Goal: Information Seeking & Learning: Learn about a topic

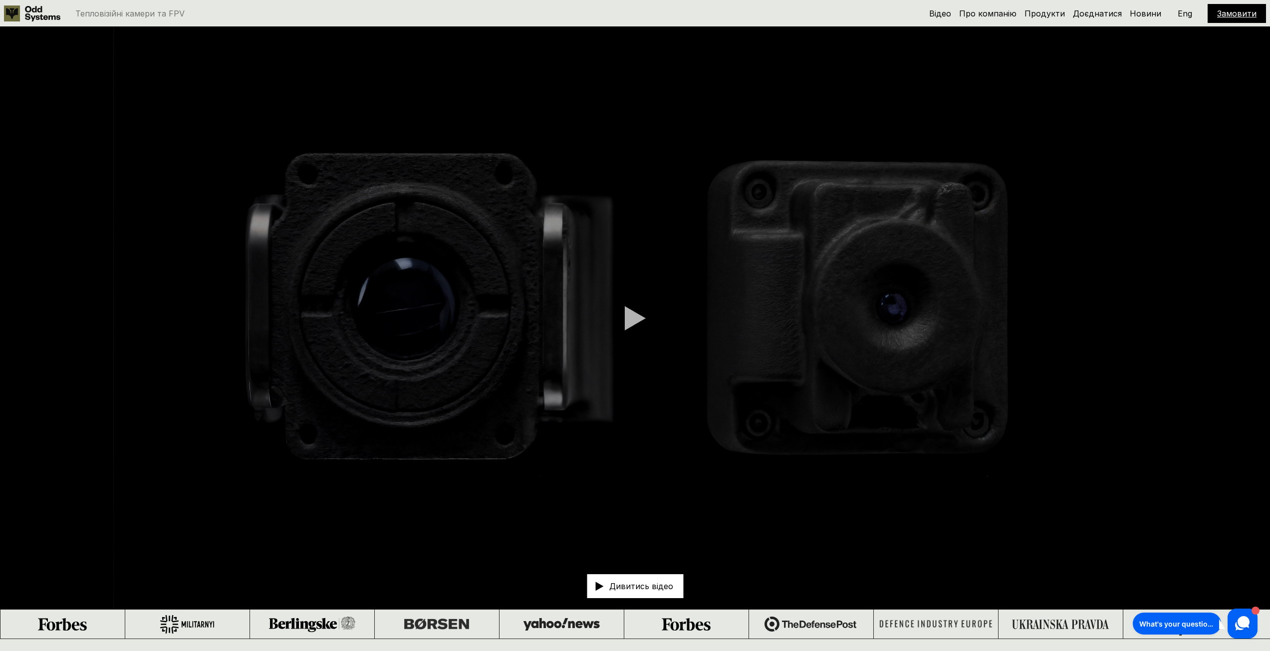
click at [639, 314] on div at bounding box center [635, 318] width 21 height 25
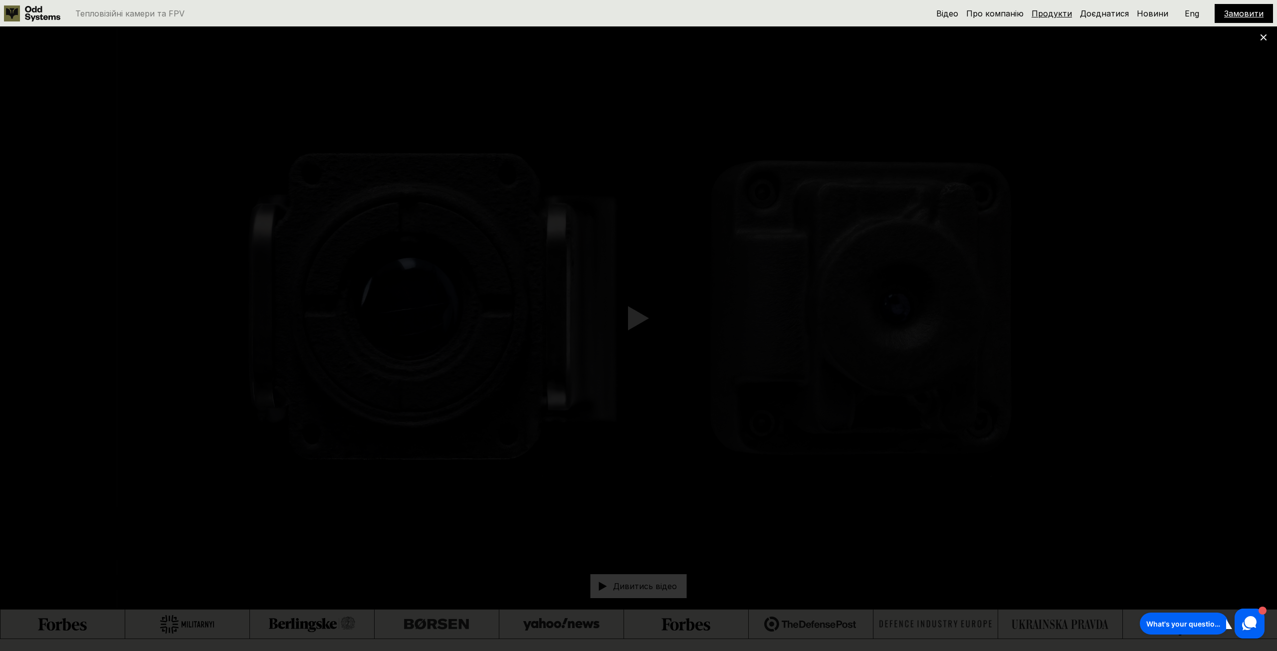
click at [1068, 14] on link "Продукти" at bounding box center [1052, 13] width 40 height 10
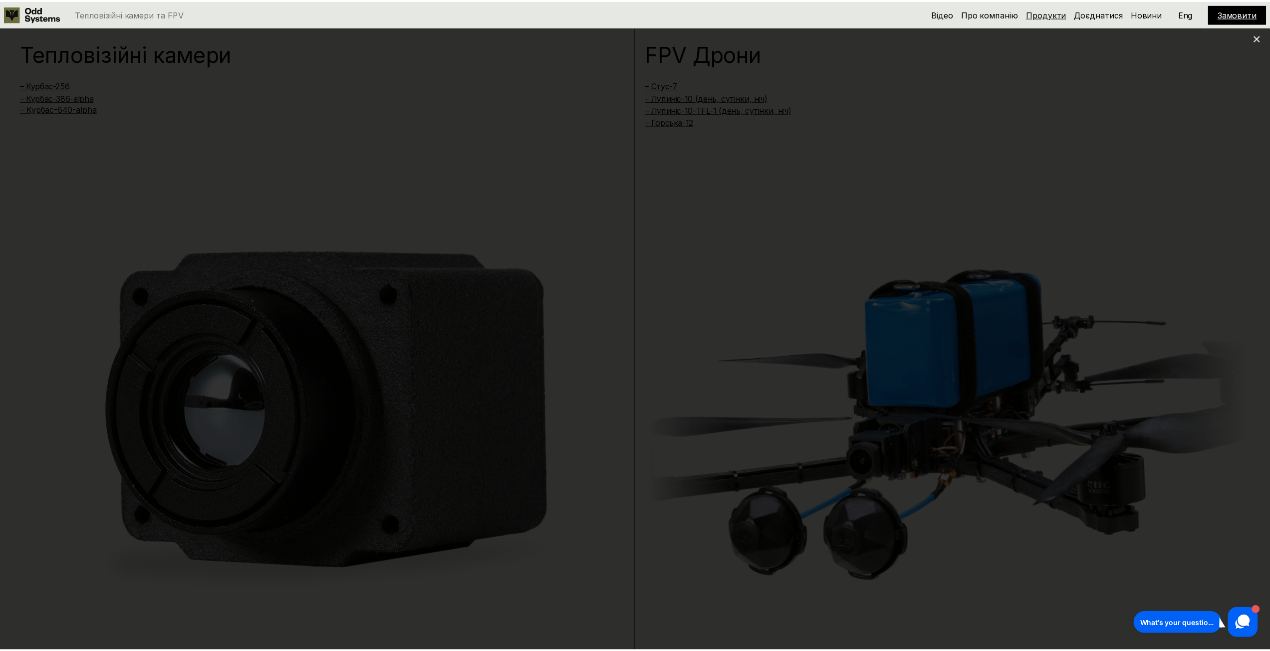
scroll to position [1290, 0]
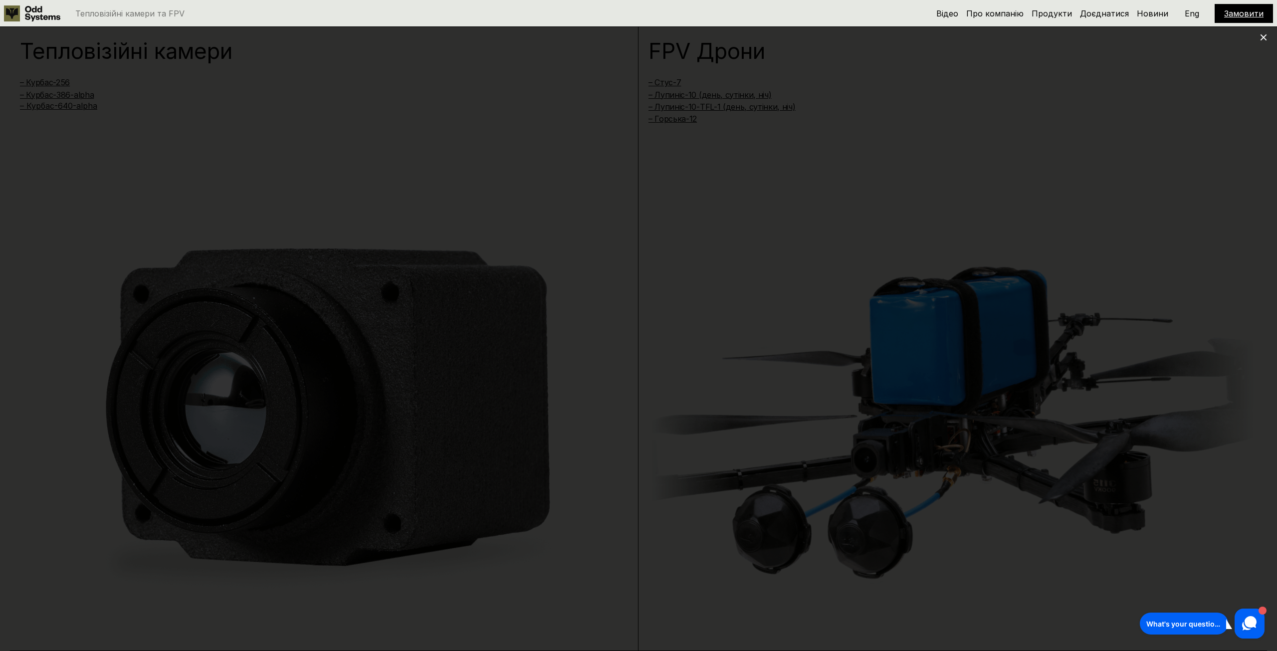
click at [1259, 35] on div at bounding box center [638, 325] width 1277 height 651
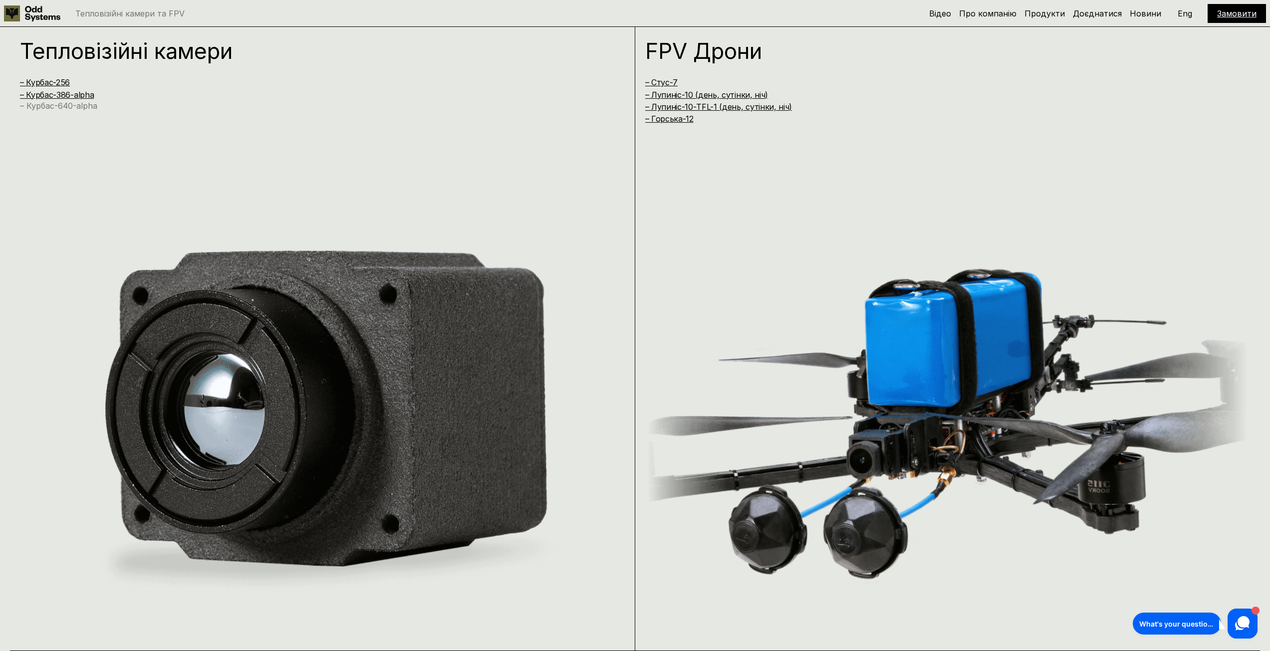
click at [74, 105] on link "– Курбас-640-alpha" at bounding box center [58, 106] width 77 height 10
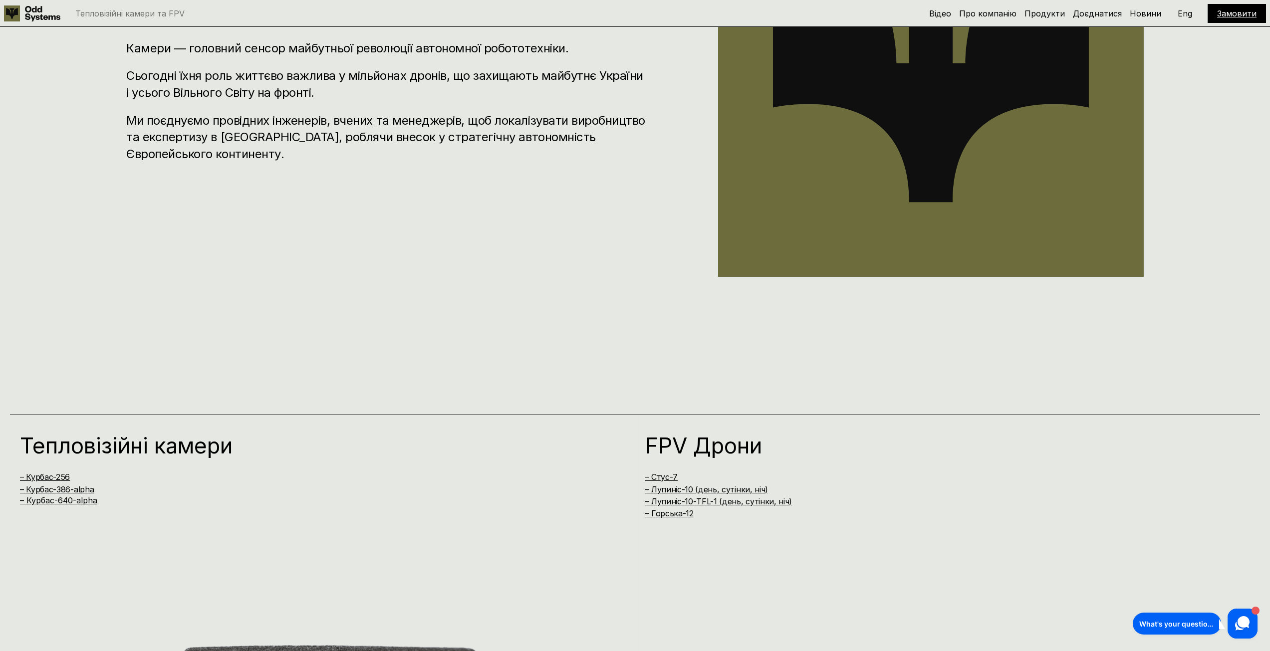
scroll to position [948, 0]
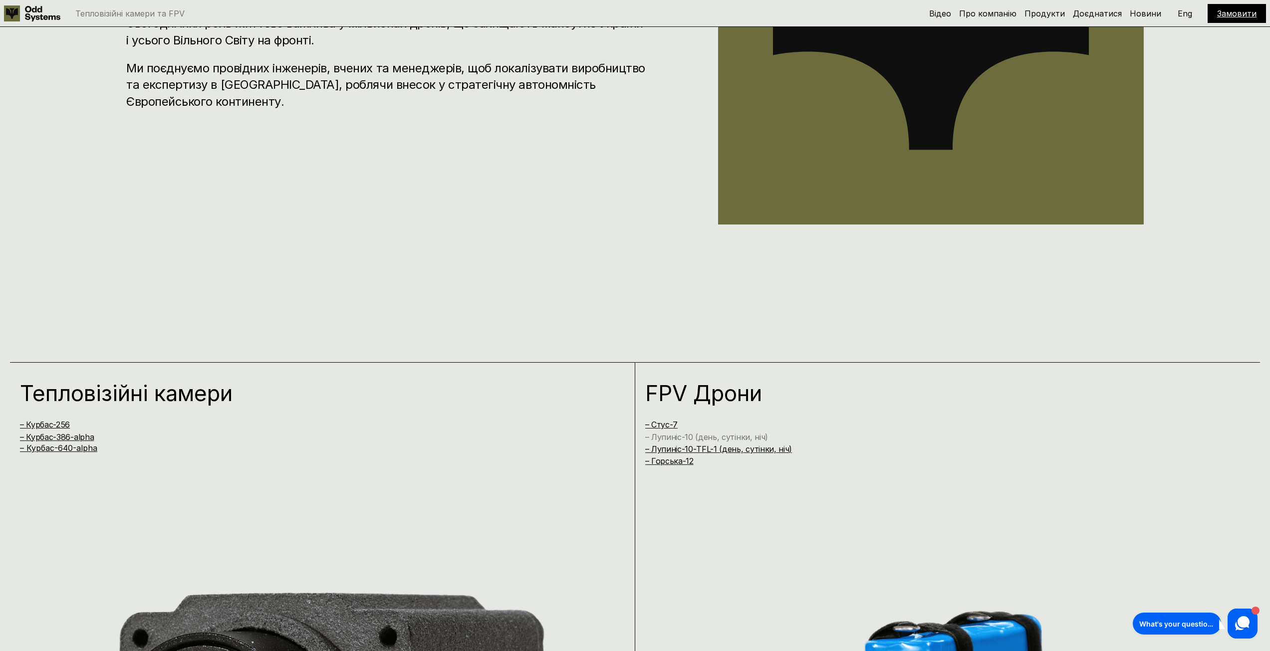
click at [737, 436] on link "– Лупиніс-10 (день, сутінки, ніч)" at bounding box center [706, 437] width 123 height 10
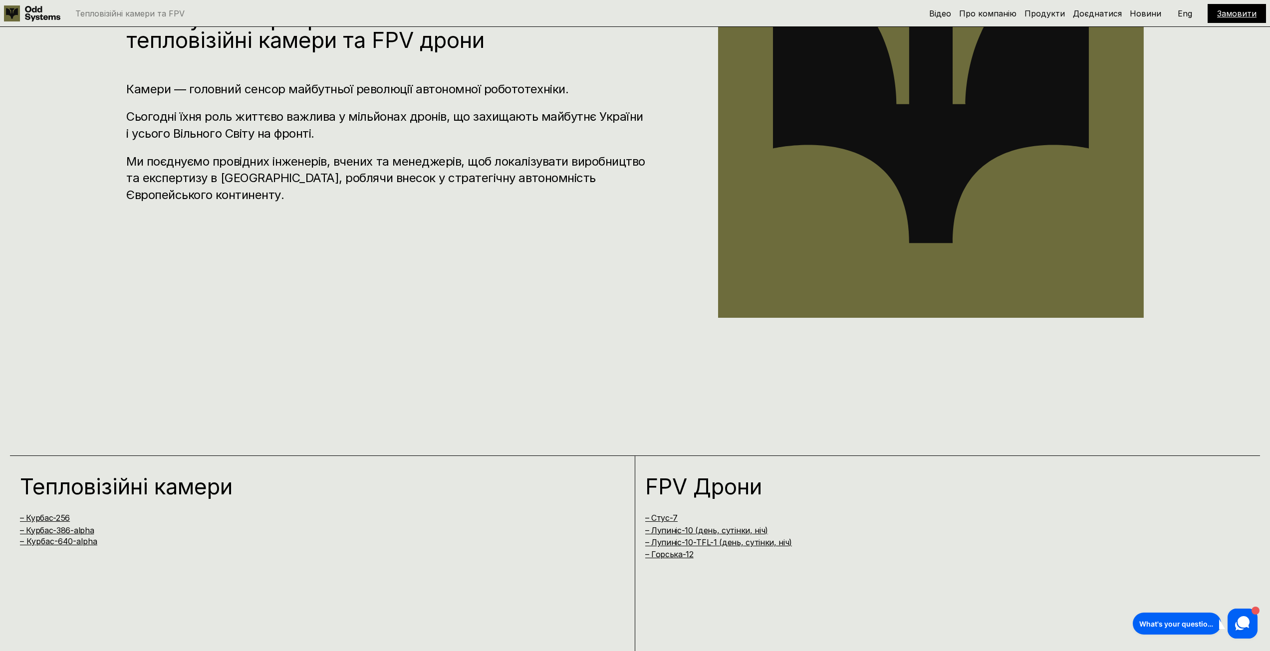
scroll to position [854, 0]
click at [674, 556] on link "– Горська-12" at bounding box center [669, 555] width 48 height 10
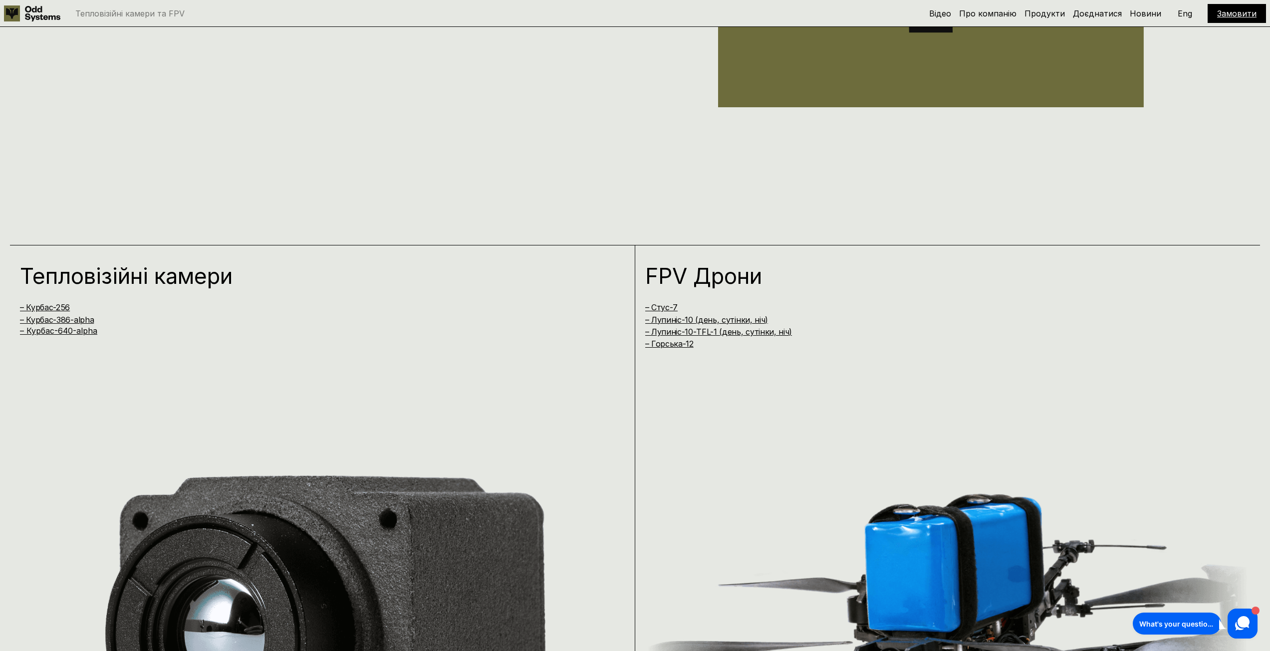
scroll to position [1058, 0]
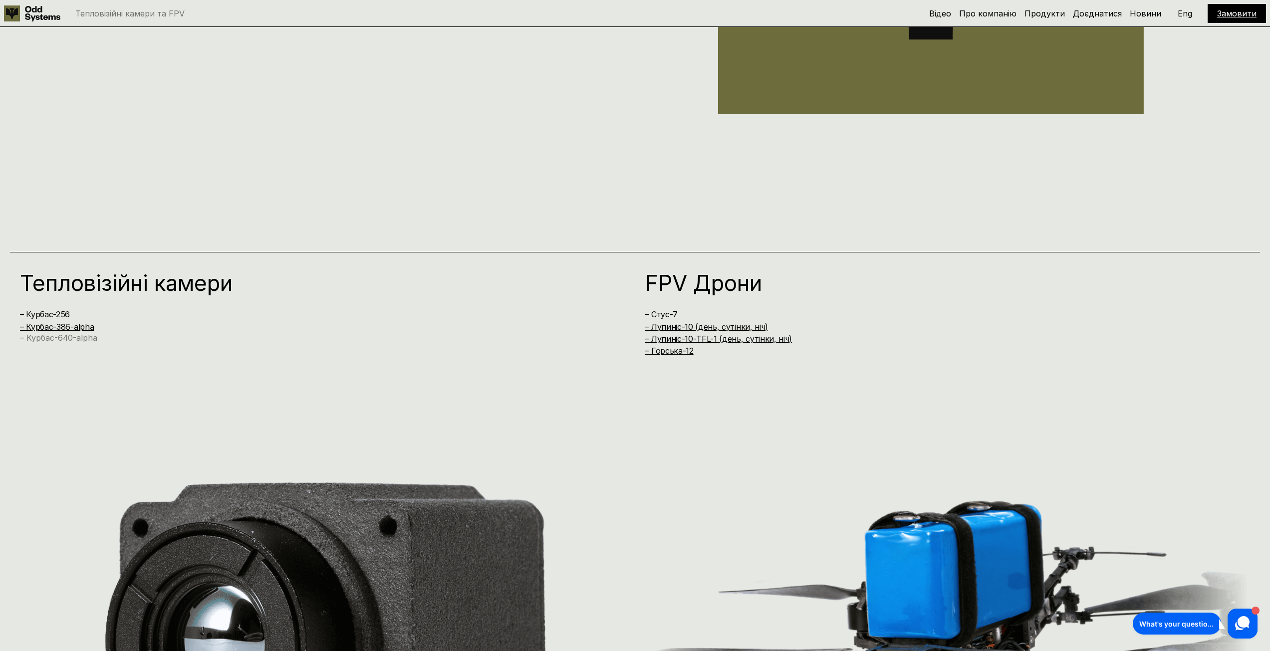
click at [59, 340] on link "– Курбас-640-alpha" at bounding box center [58, 338] width 77 height 10
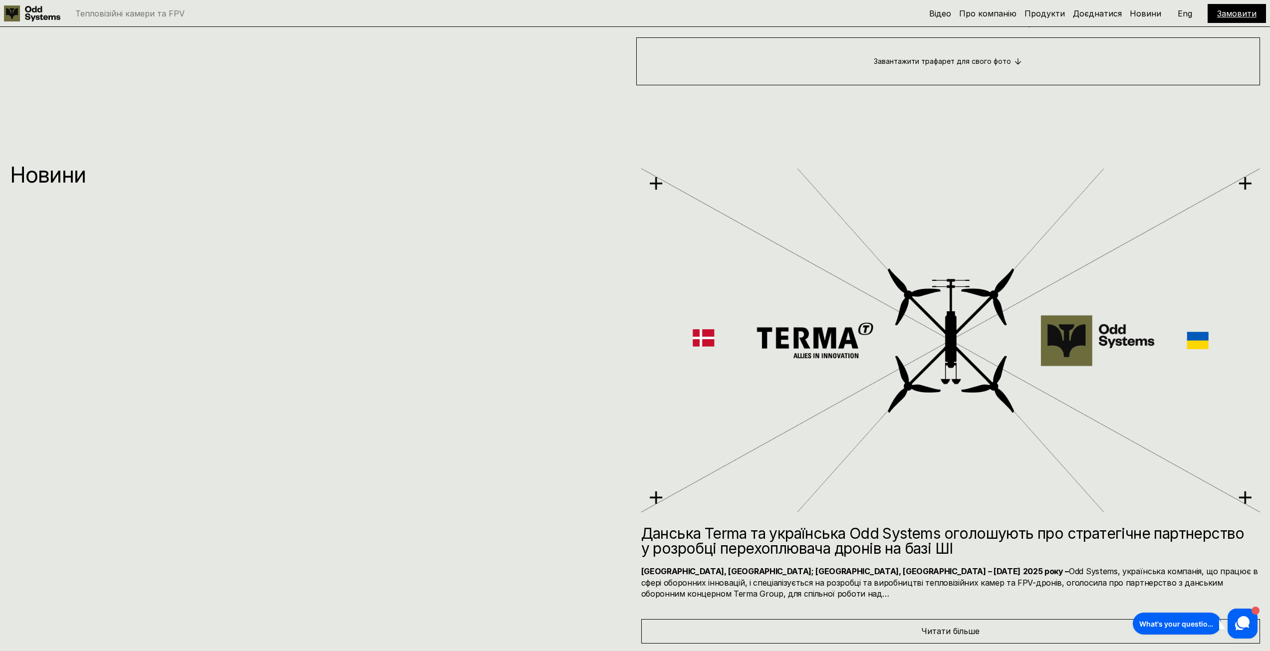
scroll to position [7131, 0]
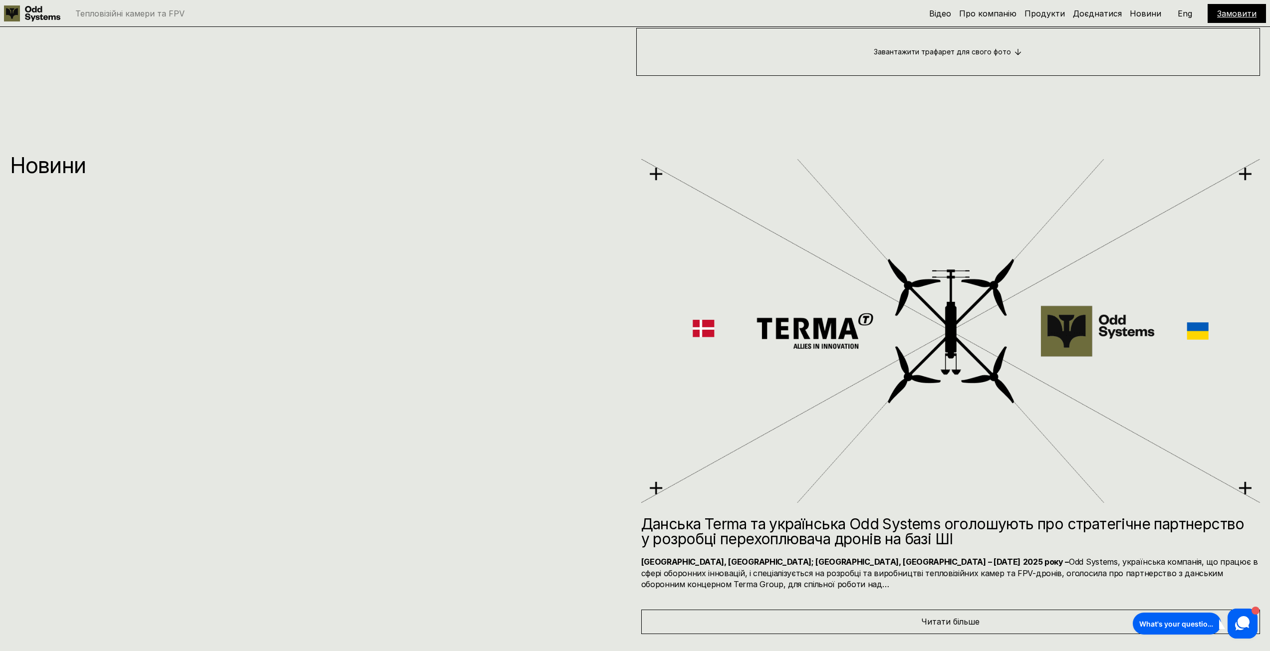
click at [916, 613] on div "Читати більше" at bounding box center [950, 622] width 619 height 24
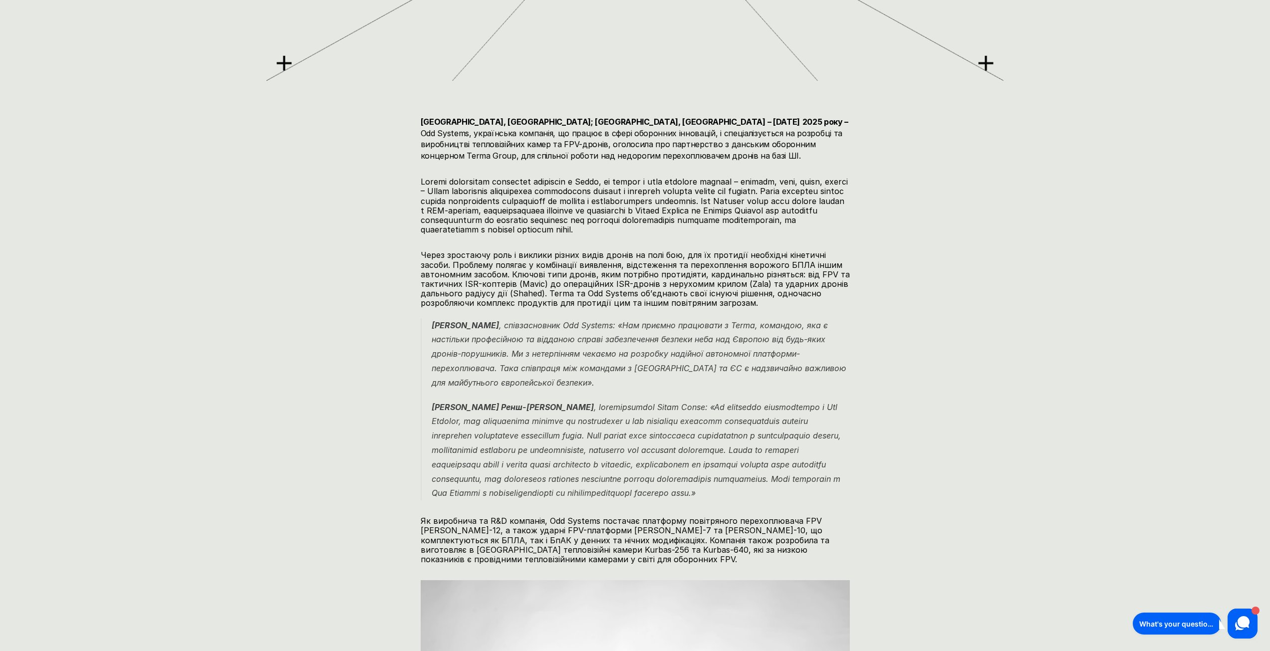
scroll to position [649, 0]
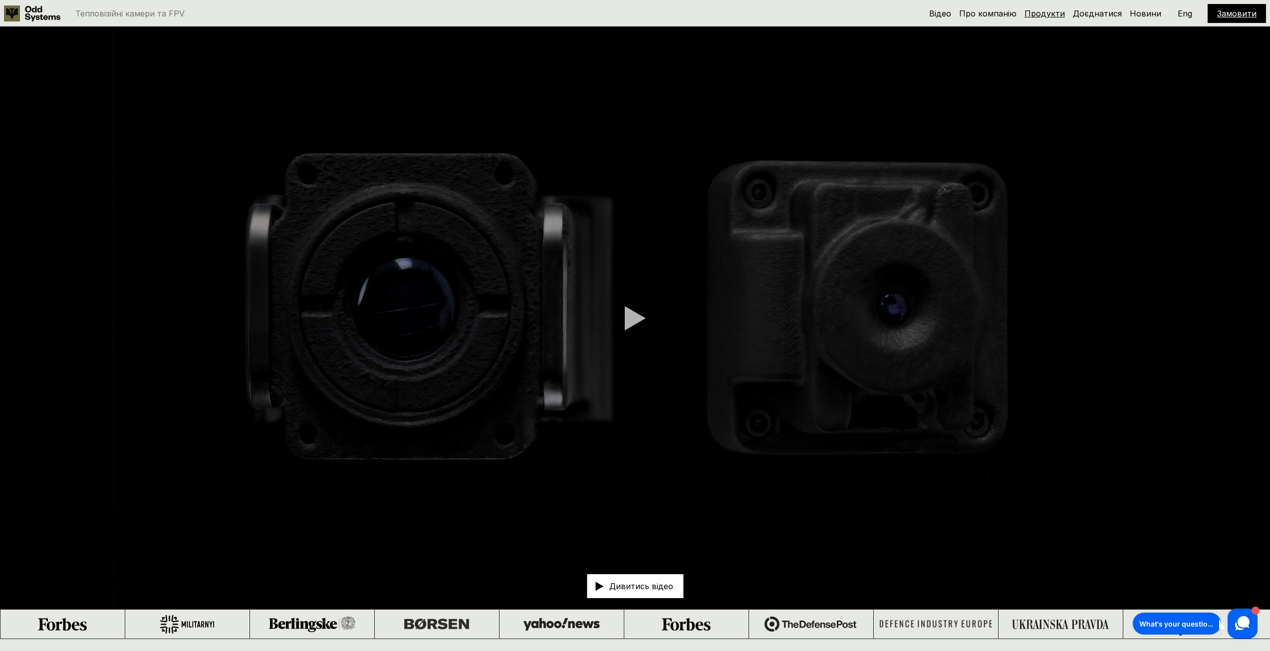
click at [1046, 11] on link "Продукти" at bounding box center [1044, 13] width 40 height 10
click at [951, 16] on link "Відео" at bounding box center [940, 13] width 22 height 10
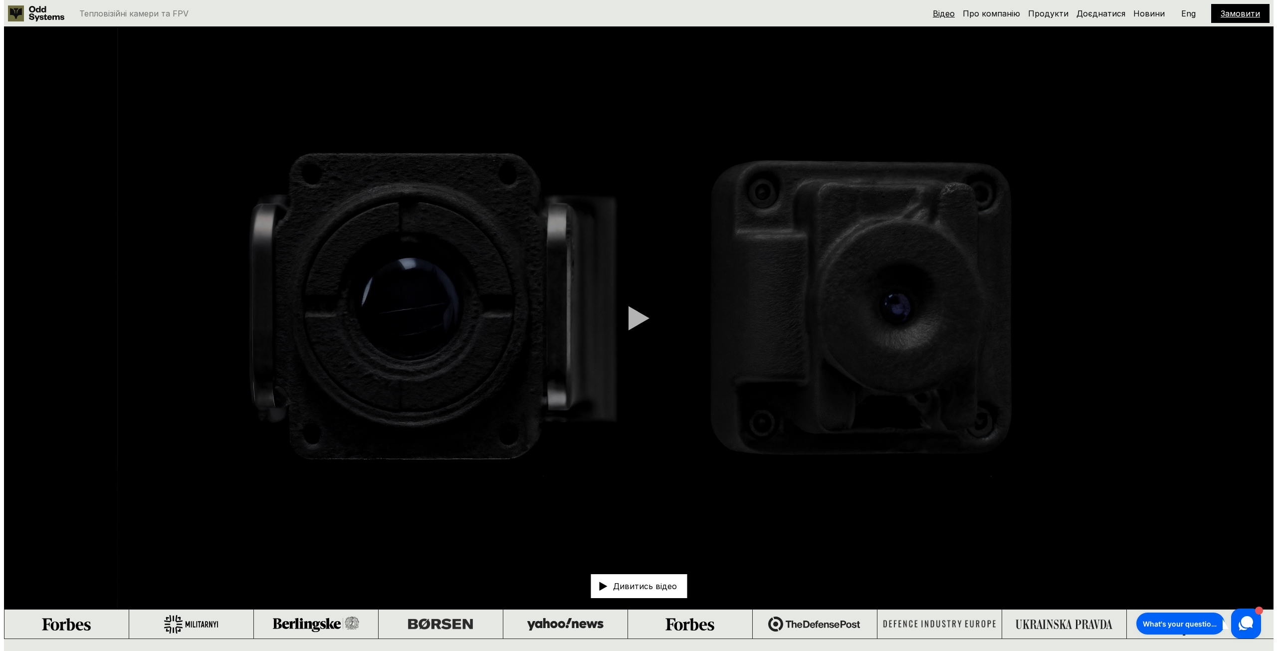
scroll to position [27, 0]
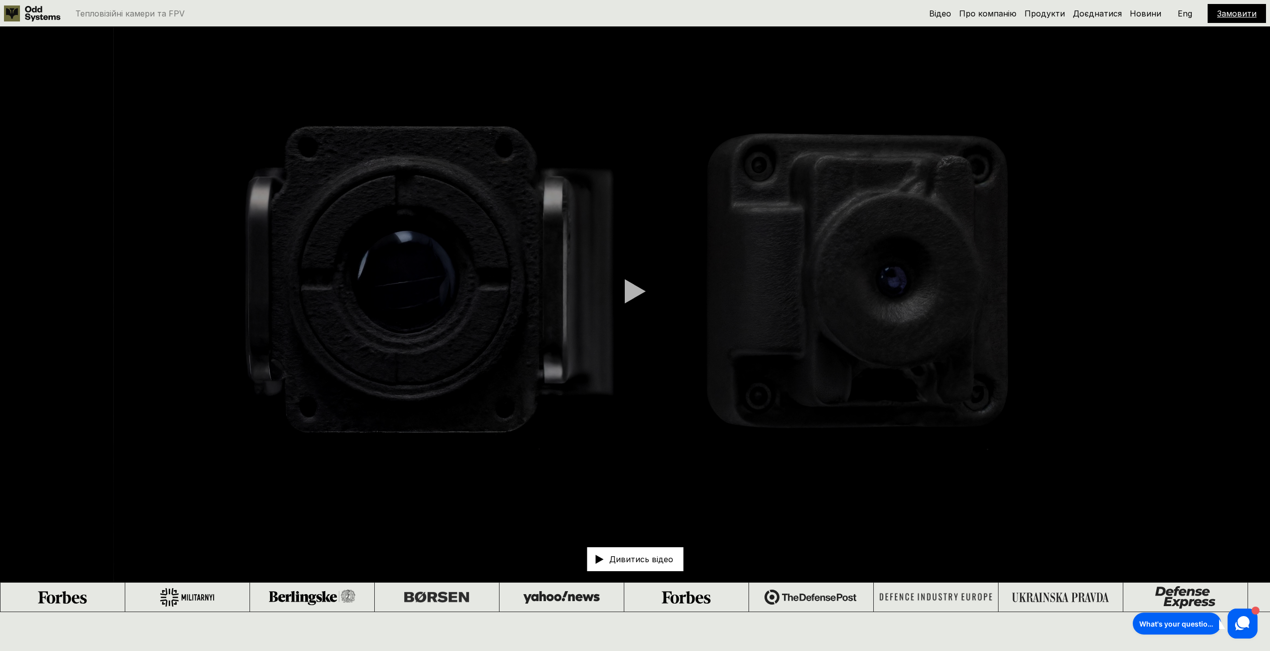
click at [657, 291] on video at bounding box center [635, 291] width 1270 height 582
click at [629, 291] on div at bounding box center [635, 291] width 21 height 25
